Goal: Information Seeking & Learning: Learn about a topic

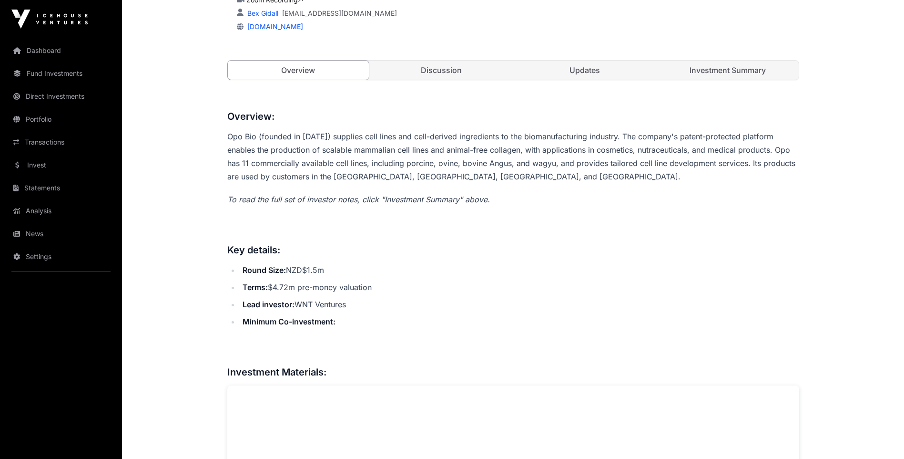
scroll to position [334, 0]
click at [440, 65] on link "Discussion" at bounding box center [442, 70] width 142 height 19
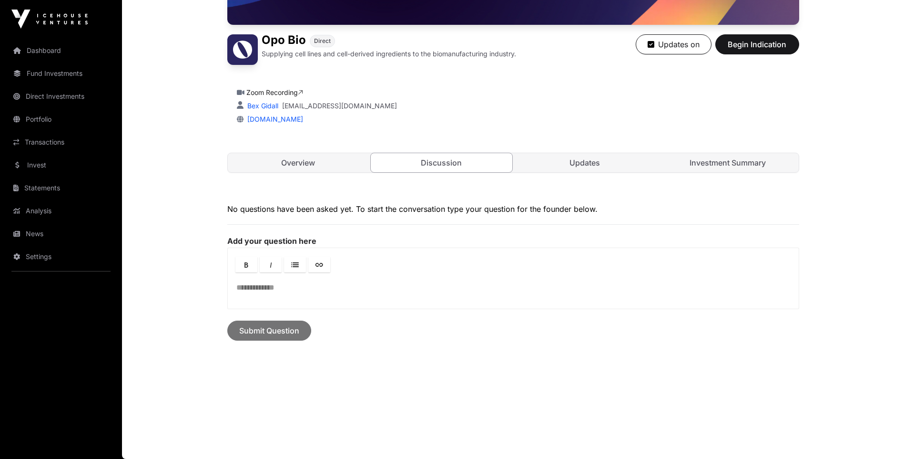
scroll to position [242, 0]
click at [589, 158] on link "Updates" at bounding box center [585, 162] width 142 height 19
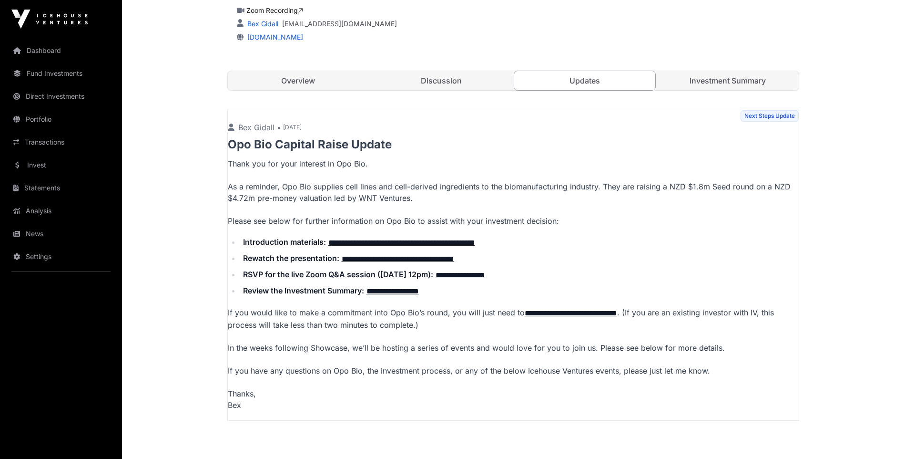
scroll to position [337, 0]
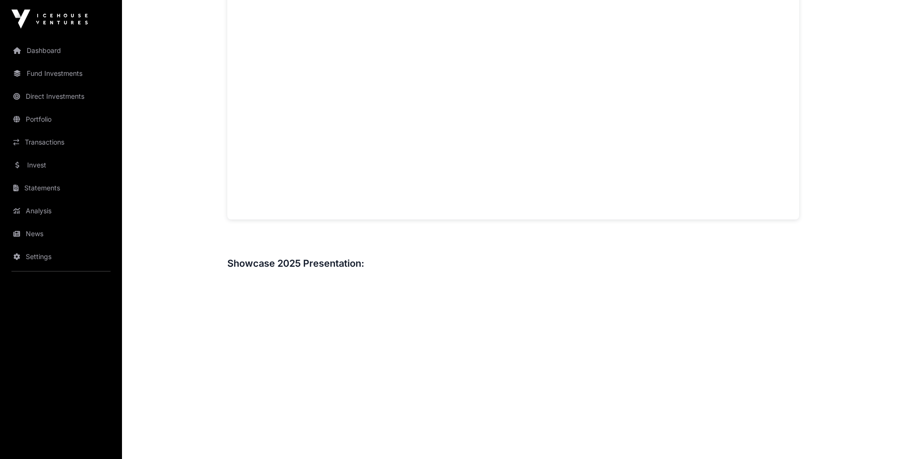
scroll to position [667, 0]
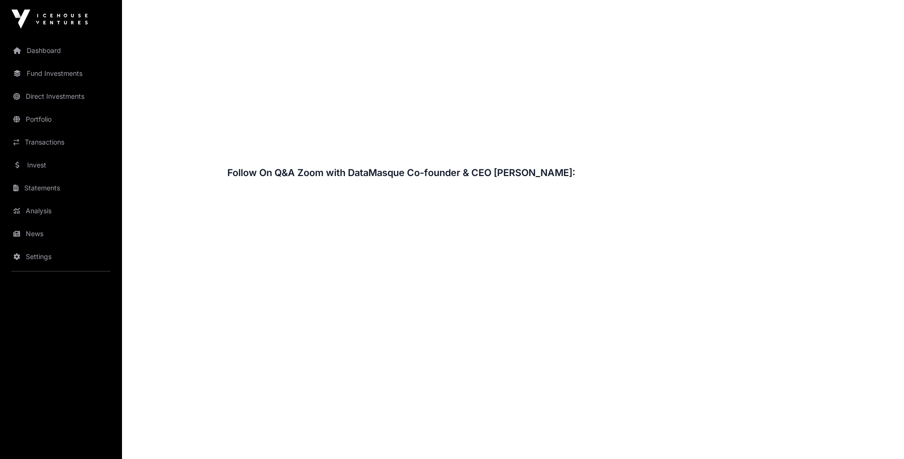
scroll to position [1383, 0]
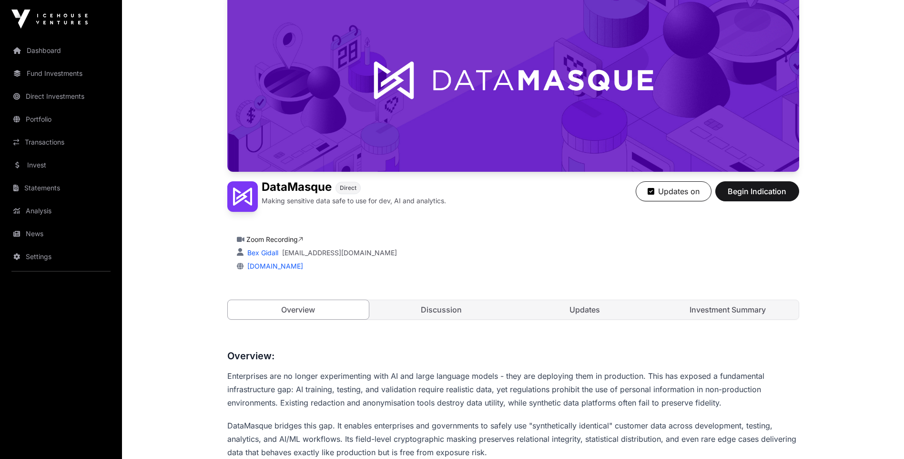
scroll to position [0, 0]
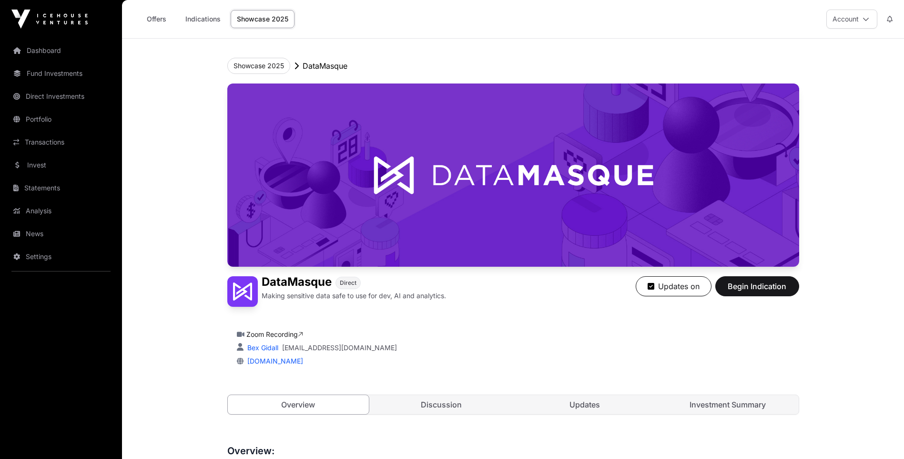
click at [712, 402] on link "Investment Summary" at bounding box center [728, 404] width 142 height 19
click at [317, 399] on link "Overview" at bounding box center [299, 404] width 142 height 19
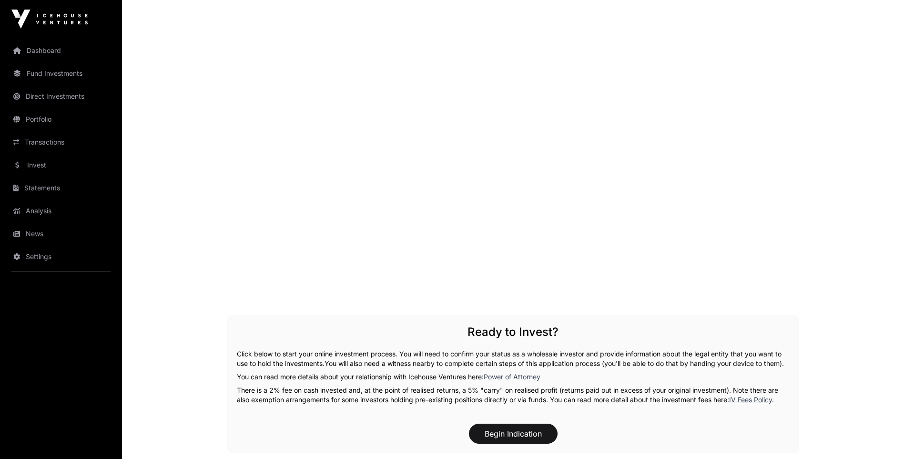
scroll to position [1524, 0]
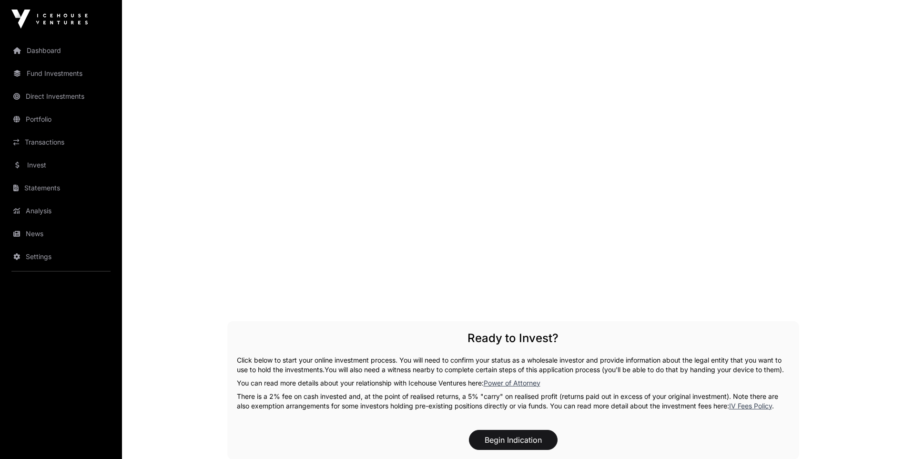
click at [65, 303] on nav "Dashboard Fund Investments Direct Investments Portfolio Transactions Invest Sta…" at bounding box center [61, 244] width 122 height 413
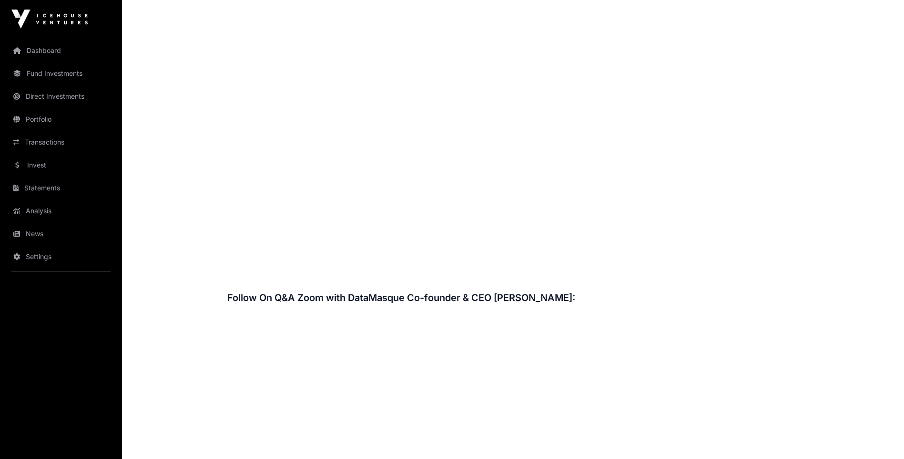
scroll to position [1095, 0]
